Goal: Information Seeking & Learning: Learn about a topic

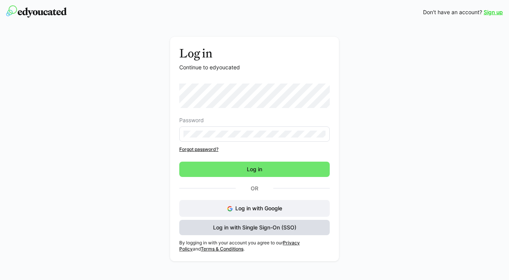
click at [291, 230] on span "Log in with Single Sign-On (SSO)" at bounding box center [255, 228] width 86 height 8
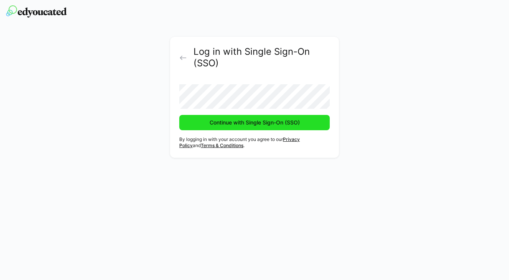
click at [259, 130] on span "Continue with Single Sign-On (SSO)" at bounding box center [254, 122] width 150 height 15
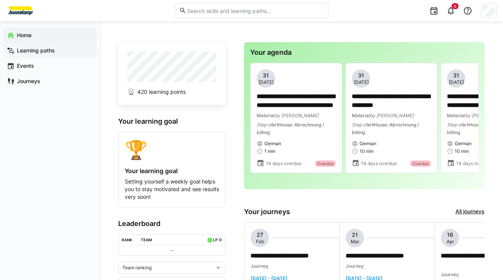
click at [62, 53] on span "Learning paths" at bounding box center [54, 51] width 77 height 8
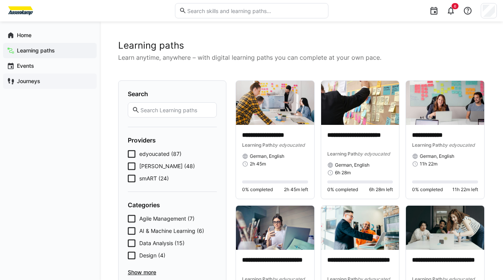
click at [45, 87] on div "Journeys" at bounding box center [50, 81] width 94 height 15
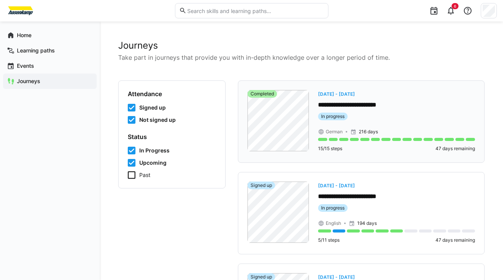
click at [421, 125] on div "**********" at bounding box center [396, 121] width 157 height 63
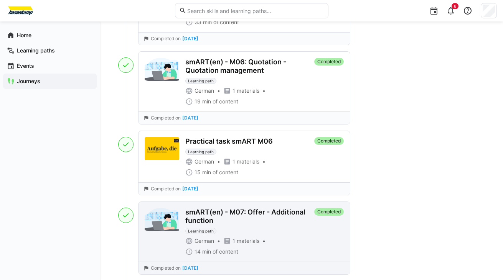
scroll to position [1189, 0]
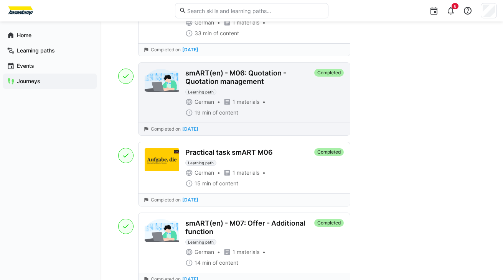
click at [274, 99] on div "German 1 materials 19 min of content" at bounding box center [248, 107] width 126 height 18
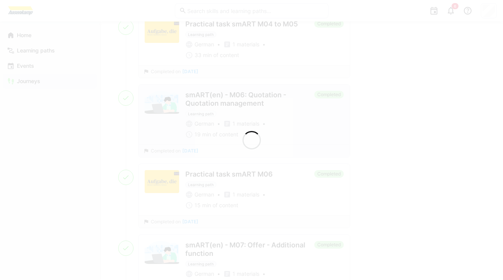
scroll to position [1211, 0]
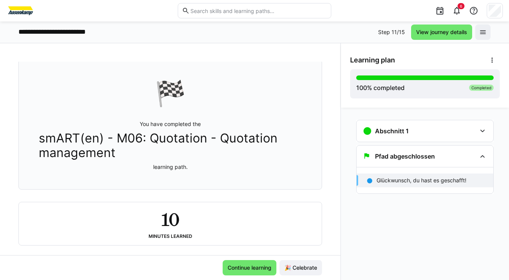
scroll to position [52, 0]
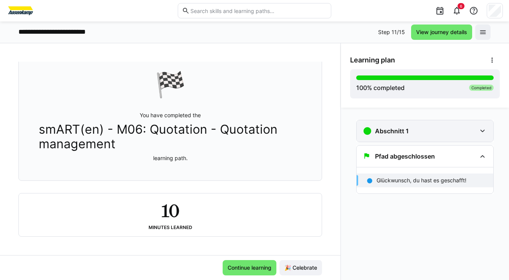
click at [469, 133] on div "Abschnitt 1" at bounding box center [420, 131] width 114 height 9
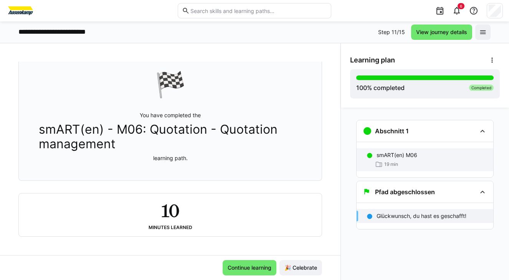
click at [462, 159] on div "smART(en) M06" at bounding box center [431, 156] width 111 height 8
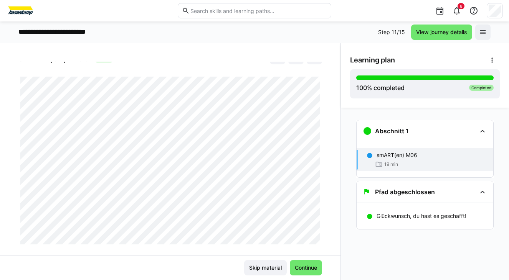
scroll to position [41, 0]
